Goal: Transaction & Acquisition: Book appointment/travel/reservation

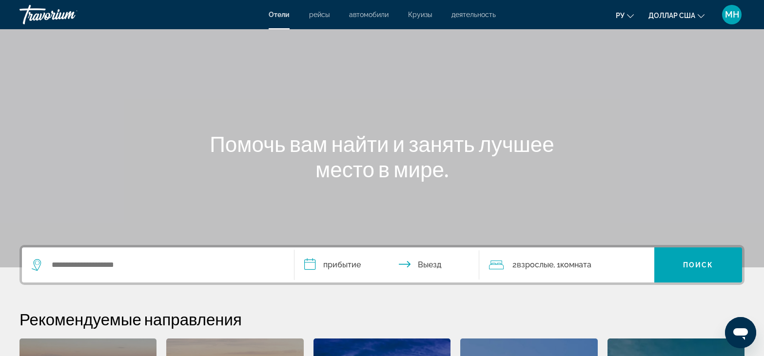
scroll to position [98, 0]
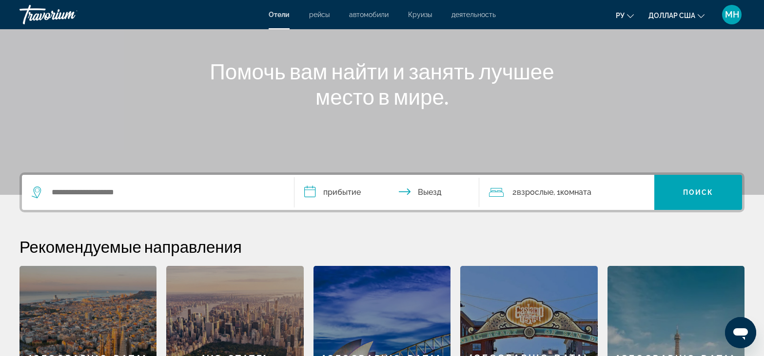
click at [310, 194] on input "**********" at bounding box center [389, 194] width 189 height 38
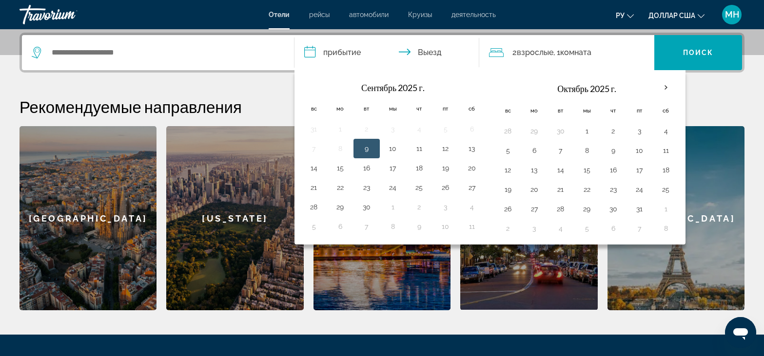
scroll to position [238, 0]
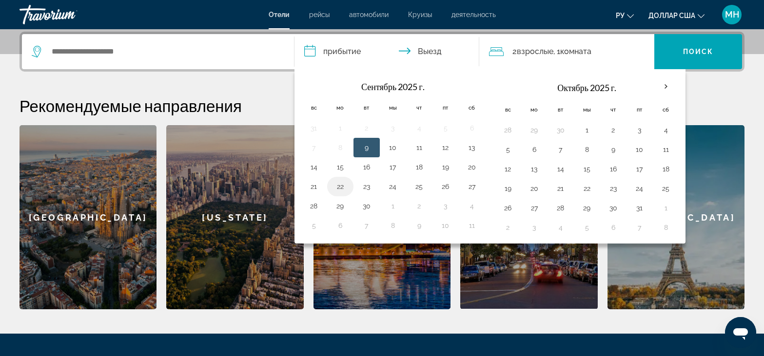
click at [343, 188] on button "22" at bounding box center [341, 187] width 16 height 14
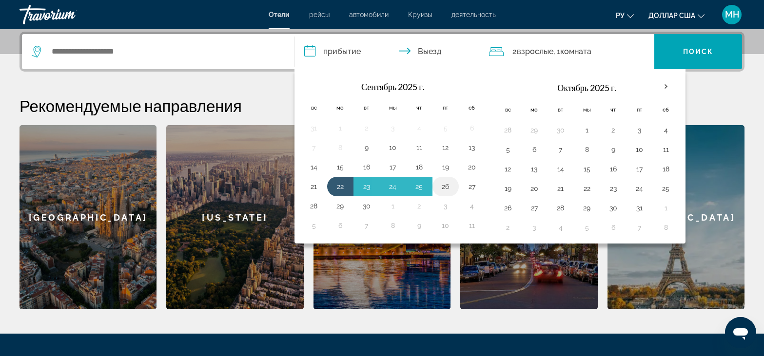
click at [445, 190] on button "26" at bounding box center [446, 187] width 16 height 14
type input "**********"
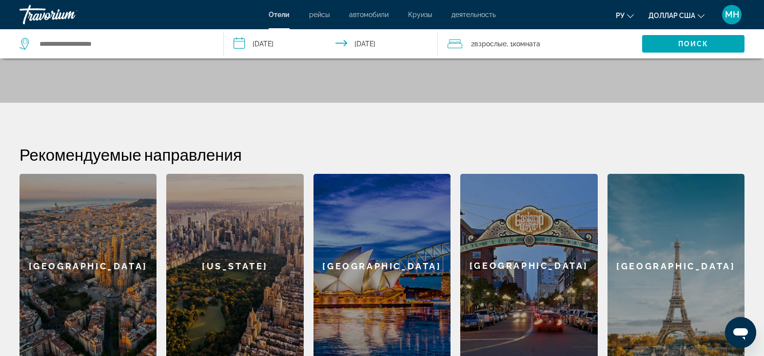
scroll to position [189, 0]
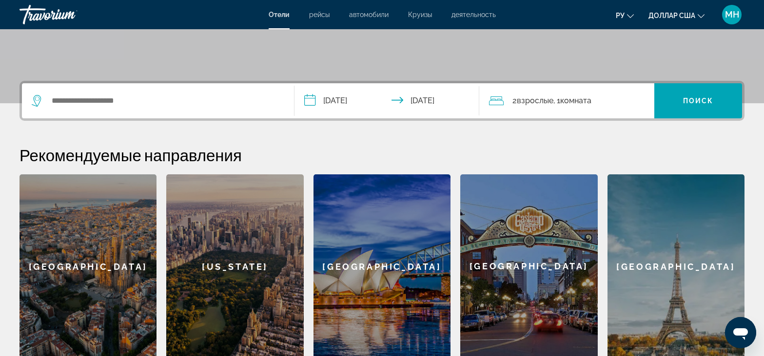
click at [592, 102] on font "Комната" at bounding box center [575, 100] width 31 height 9
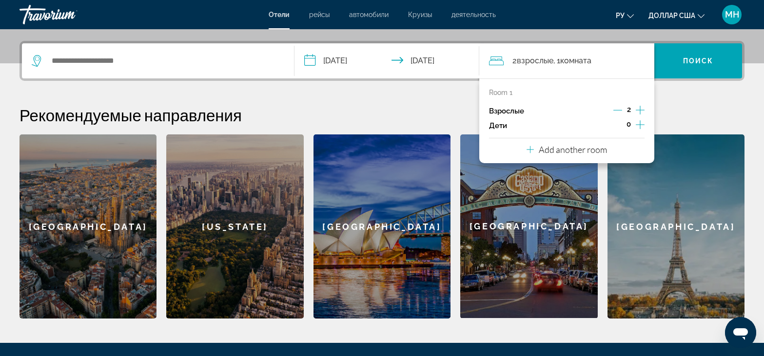
scroll to position [238, 0]
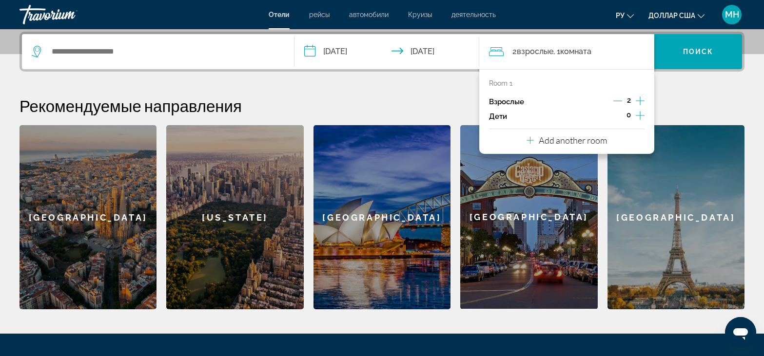
click at [639, 115] on icon "Increment children" at bounding box center [640, 116] width 9 height 12
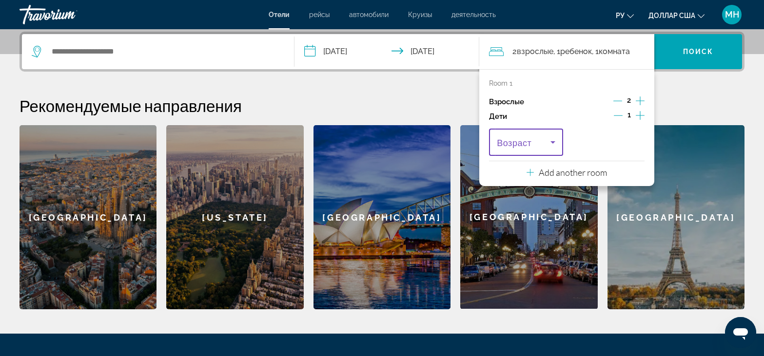
click at [553, 143] on icon "Travelers: 2 adults, 1 child" at bounding box center [553, 142] width 5 height 2
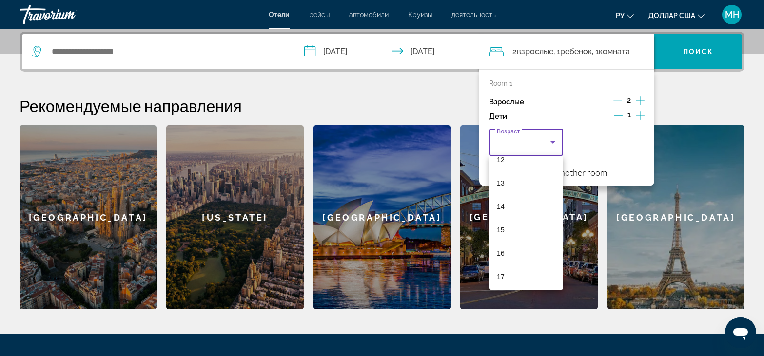
scroll to position [295, 0]
click at [498, 273] on font "17" at bounding box center [501, 275] width 8 height 8
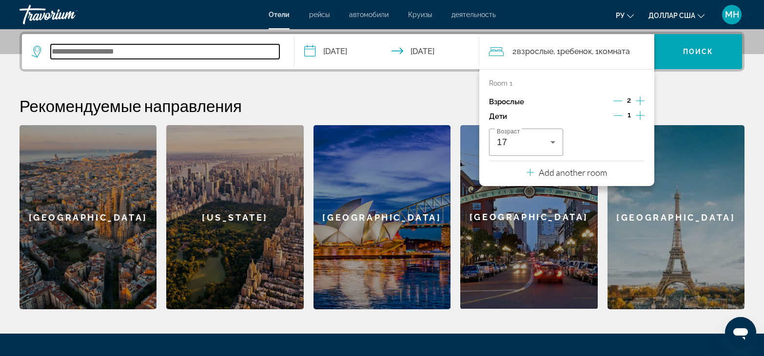
click at [163, 51] on input "Виджет поиска" at bounding box center [165, 51] width 229 height 15
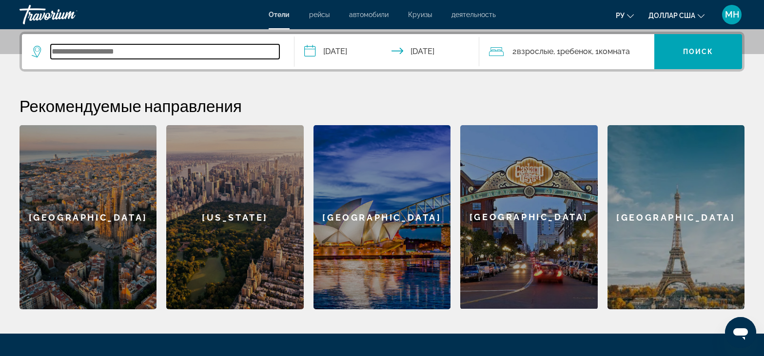
type input "*"
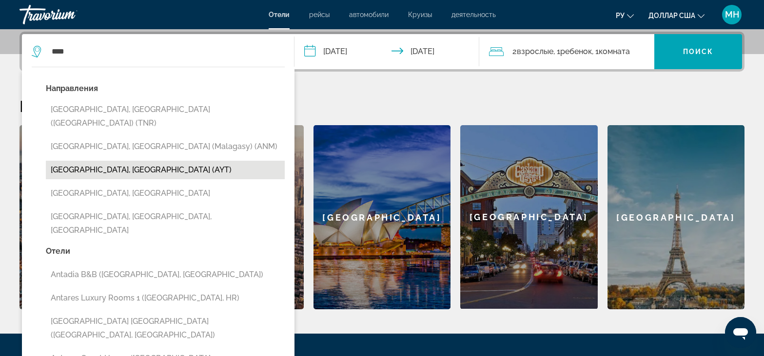
click at [95, 161] on button "[GEOGRAPHIC_DATA], [GEOGRAPHIC_DATA] (AYT)" at bounding box center [165, 170] width 239 height 19
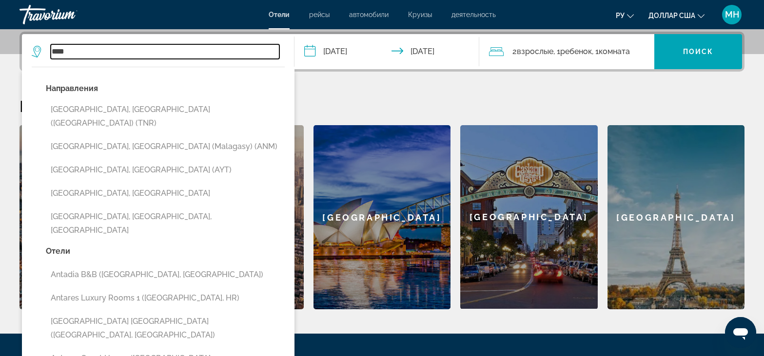
type input "**********"
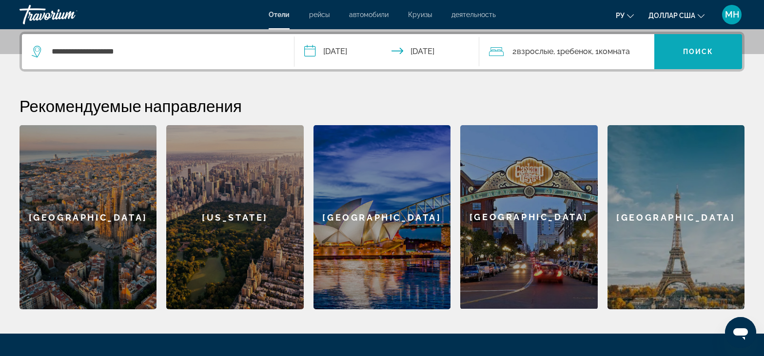
click at [720, 66] on span "Виджет поиска" at bounding box center [698, 51] width 88 height 35
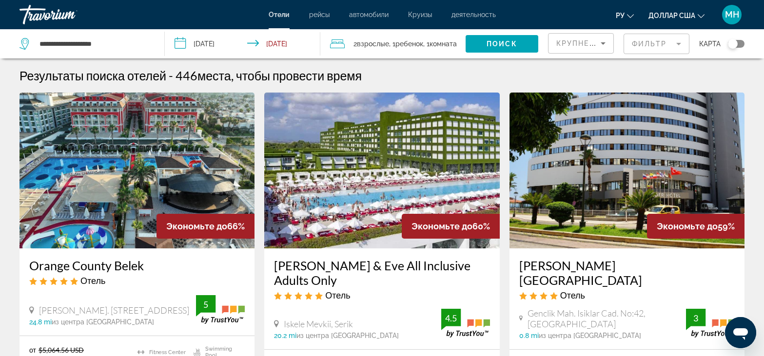
click at [681, 43] on mat-form-field "Фильтр" at bounding box center [657, 44] width 66 height 20
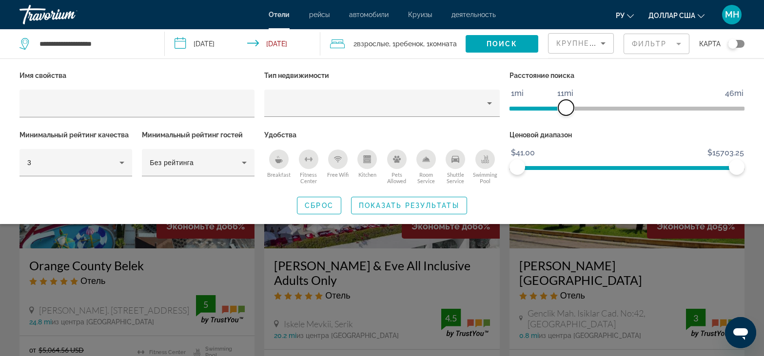
drag, startPoint x: 657, startPoint y: 110, endPoint x: 566, endPoint y: 111, distance: 91.7
click at [566, 111] on span "ngx-slider" at bounding box center [566, 108] width 16 height 16
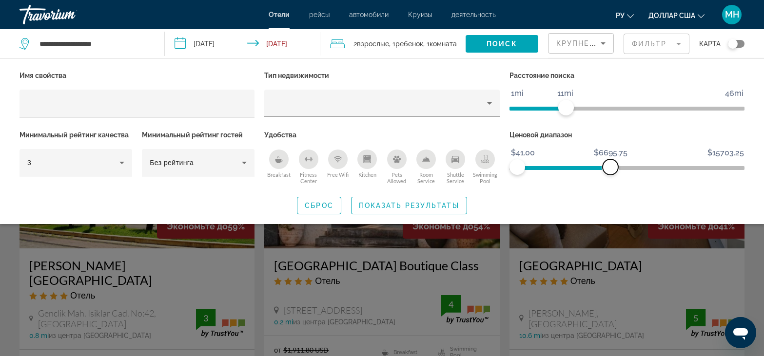
drag, startPoint x: 732, startPoint y: 166, endPoint x: 611, endPoint y: 178, distance: 121.6
click at [611, 178] on div "Ценовой диапазон $41.00 $15703.25 $41.00 $6695.75" at bounding box center [627, 157] width 245 height 59
drag, startPoint x: 611, startPoint y: 166, endPoint x: 558, endPoint y: 169, distance: 52.7
click at [558, 169] on span "ngx-slider-max" at bounding box center [559, 167] width 16 height 16
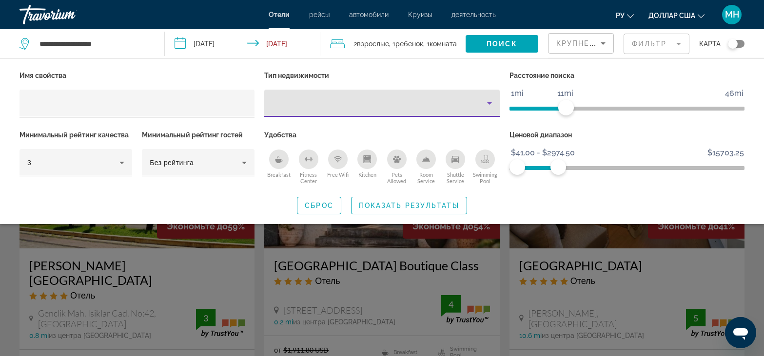
click at [488, 105] on icon "Property type" at bounding box center [490, 104] width 12 height 12
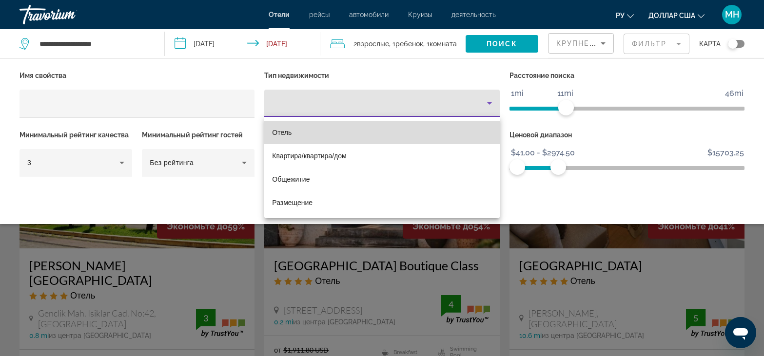
click at [484, 135] on mat-option "Отель" at bounding box center [381, 132] width 235 height 23
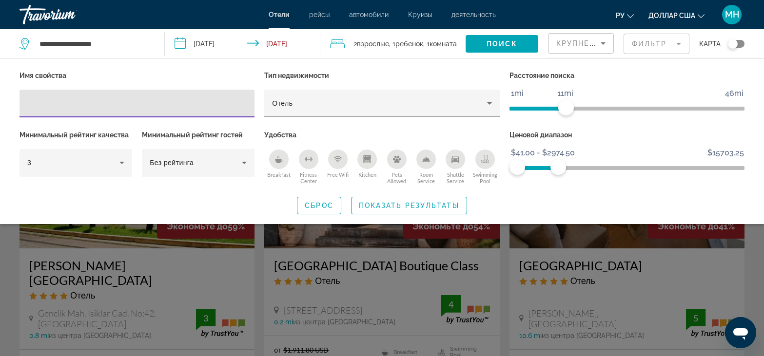
click at [194, 108] on input "Hotel Filters" at bounding box center [136, 104] width 219 height 12
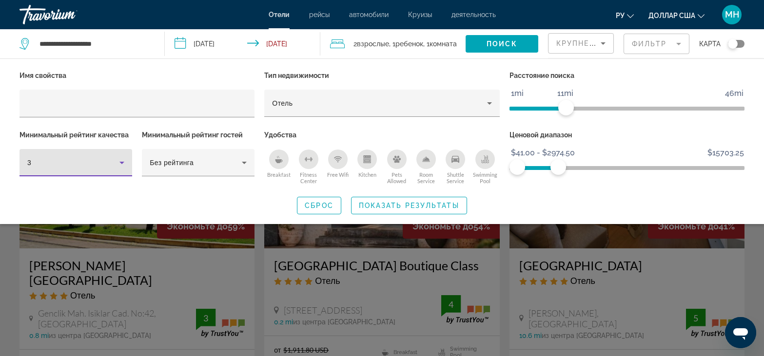
click at [120, 160] on icon "Hotel Filters" at bounding box center [122, 163] width 12 height 12
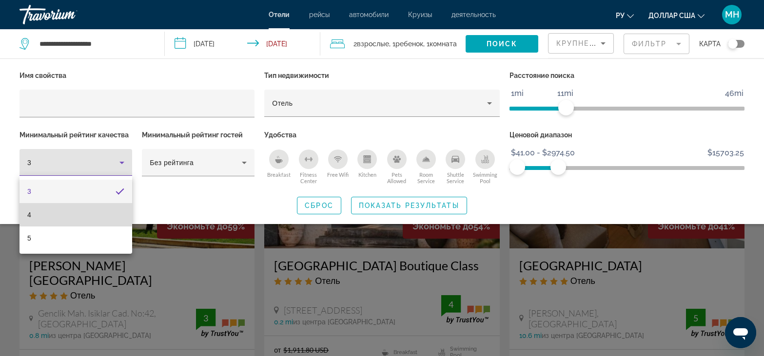
click at [37, 212] on mat-option "4" at bounding box center [76, 214] width 113 height 23
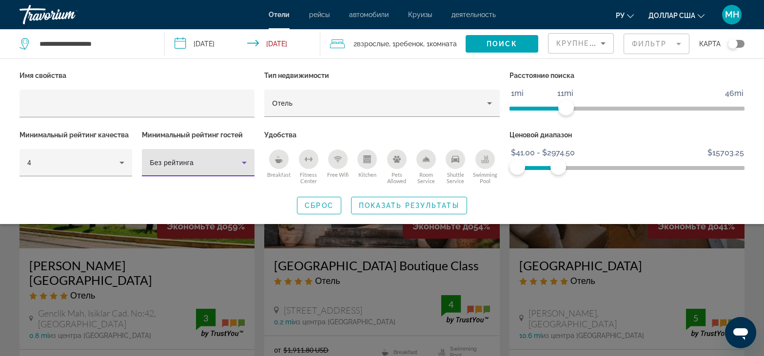
click at [244, 165] on icon "Hotel Filters" at bounding box center [244, 163] width 12 height 12
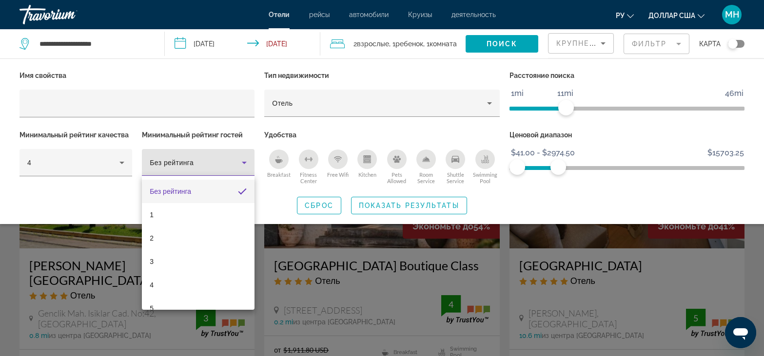
click at [104, 200] on div at bounding box center [382, 178] width 764 height 356
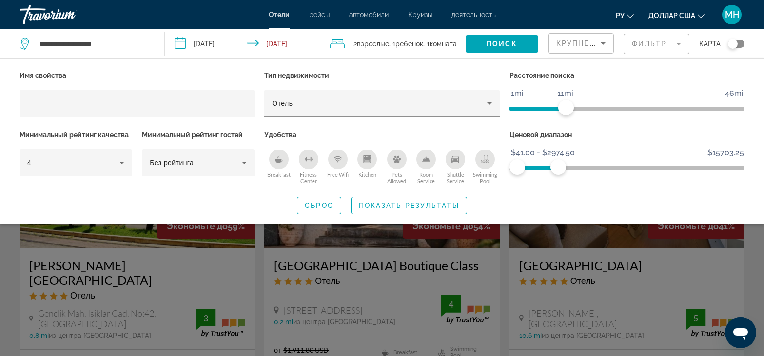
click at [340, 161] on icon "Free Wifi" at bounding box center [338, 160] width 8 height 8
click at [486, 161] on icon "Swimming Pool" at bounding box center [485, 160] width 8 height 8
click at [598, 43] on icon "Sort by" at bounding box center [603, 44] width 12 height 12
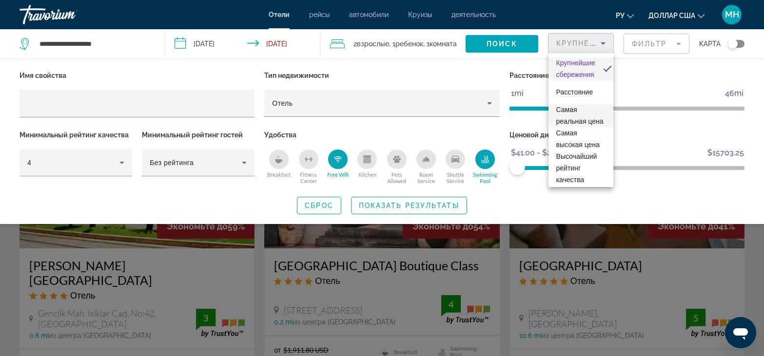
click at [572, 118] on font "Самая реальная цена" at bounding box center [579, 116] width 47 height 20
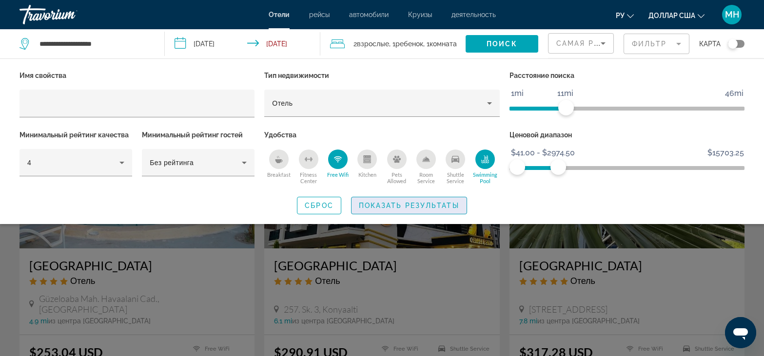
click at [452, 202] on span "Показать результаты" at bounding box center [409, 206] width 100 height 8
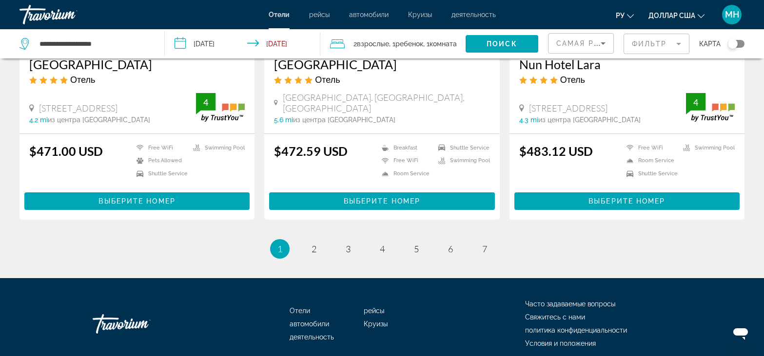
scroll to position [1268, 0]
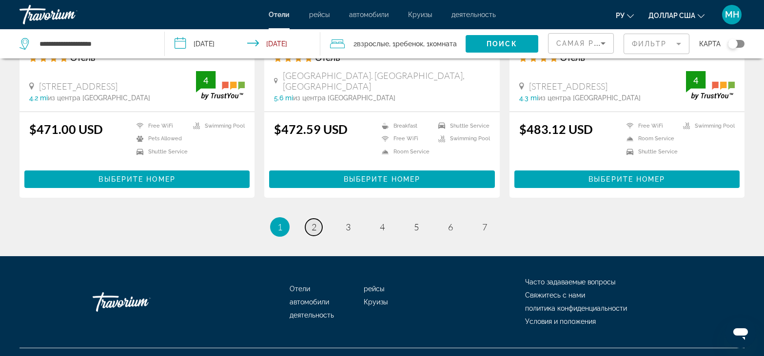
click at [308, 219] on link "page 2" at bounding box center [313, 227] width 17 height 17
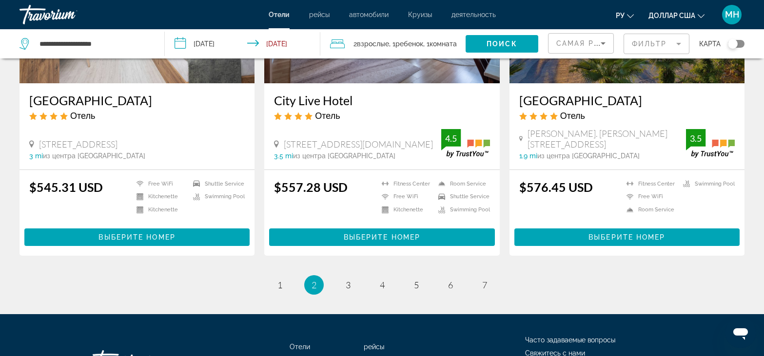
scroll to position [1268, 0]
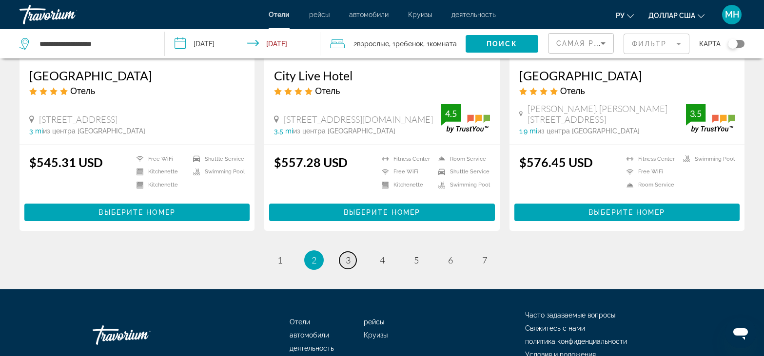
click at [344, 252] on link "page 3" at bounding box center [347, 260] width 17 height 17
